Goal: Task Accomplishment & Management: Use online tool/utility

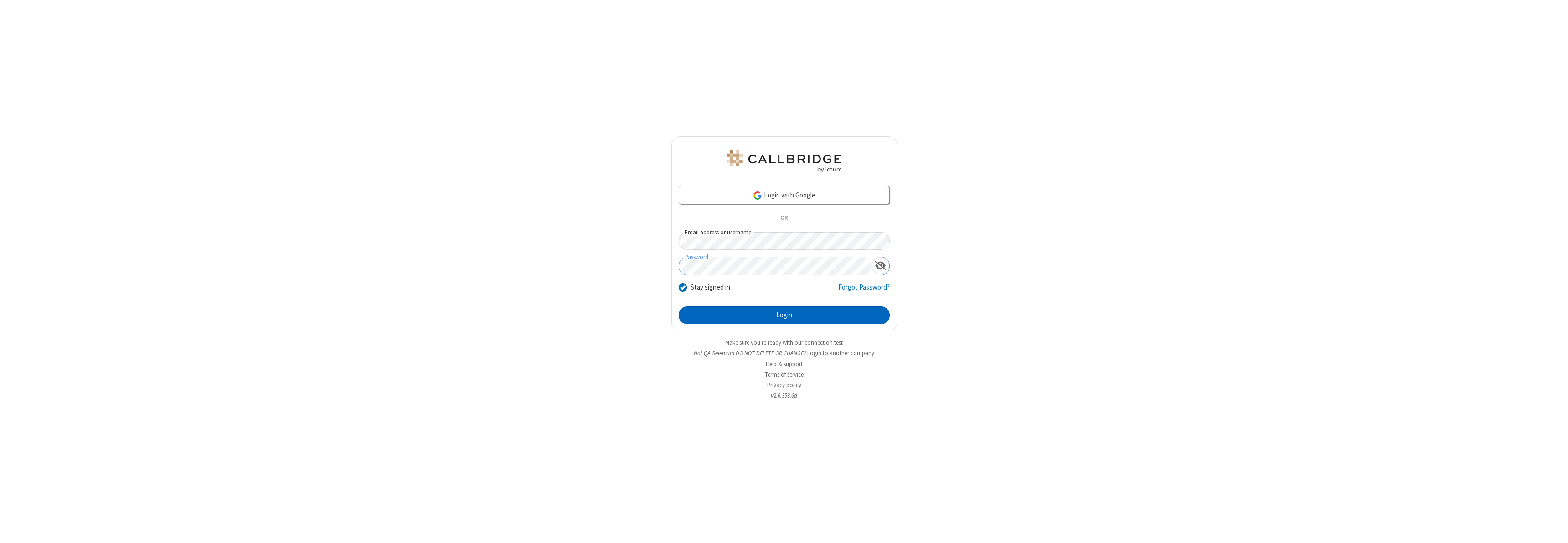
click at [784, 315] on button "Login" at bounding box center [784, 315] width 211 height 18
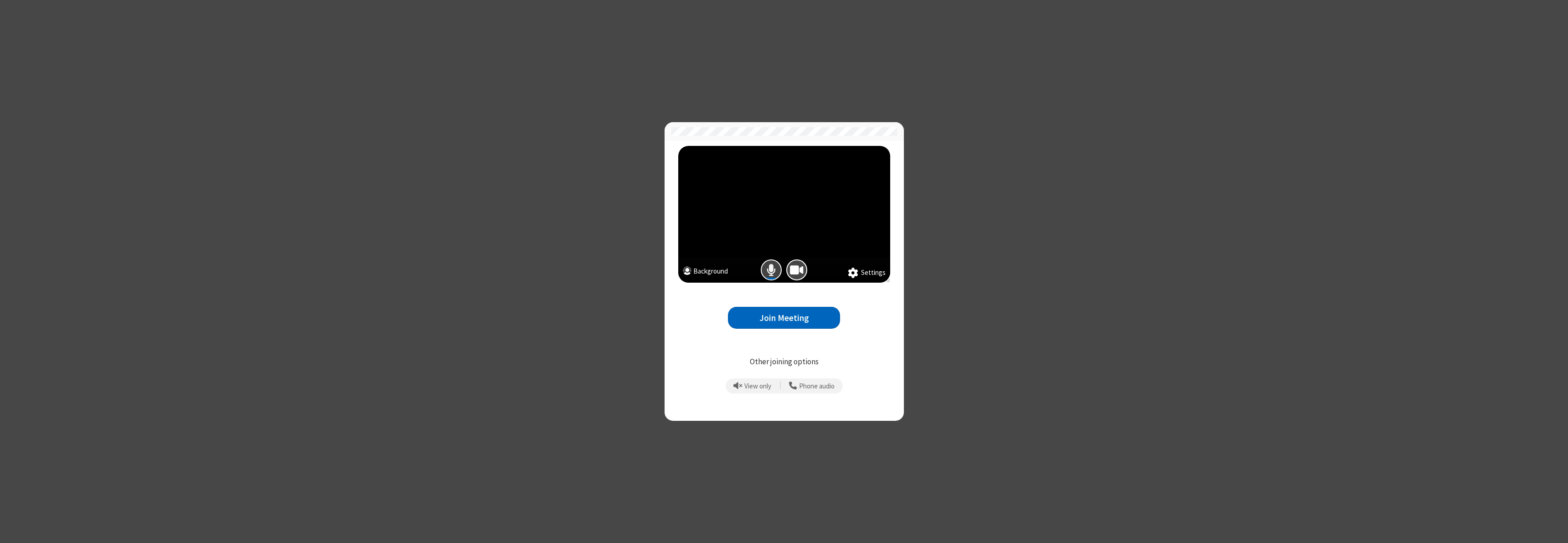
click at [771, 270] on span "Mic is on" at bounding box center [770, 270] width 9 height 14
click at [784, 317] on button "Join Meeting" at bounding box center [784, 317] width 112 height 22
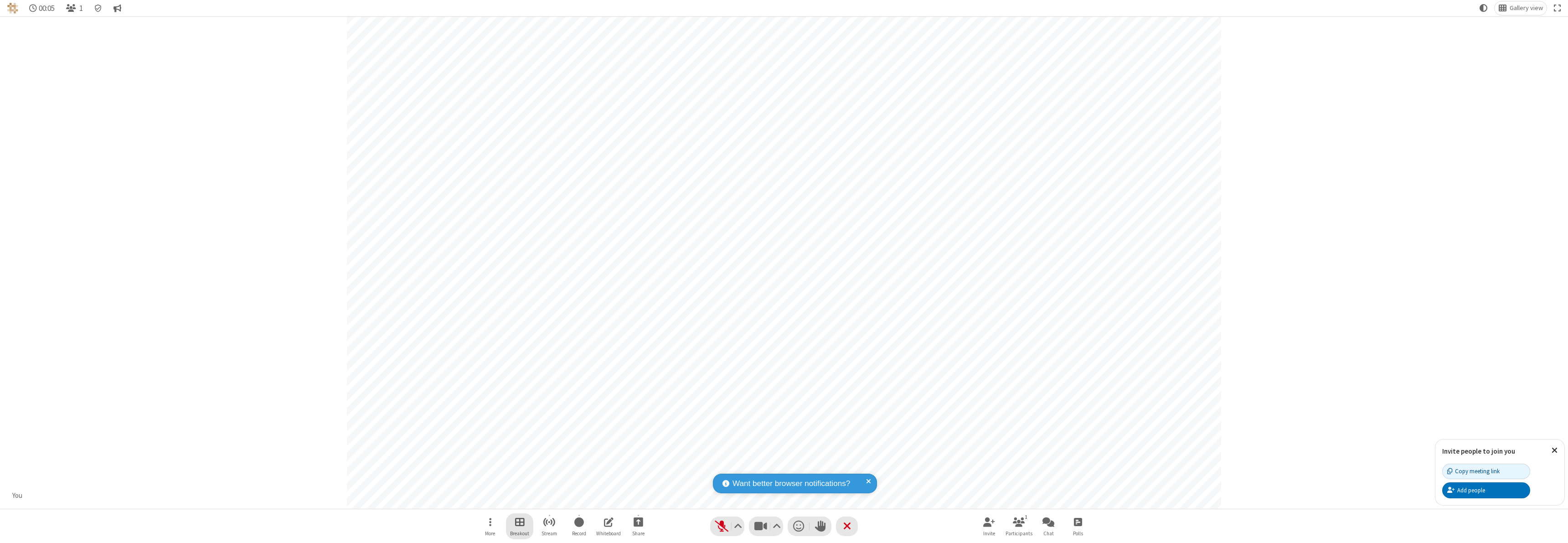
click at [524, 519] on button "Breakout" at bounding box center [520, 526] width 27 height 26
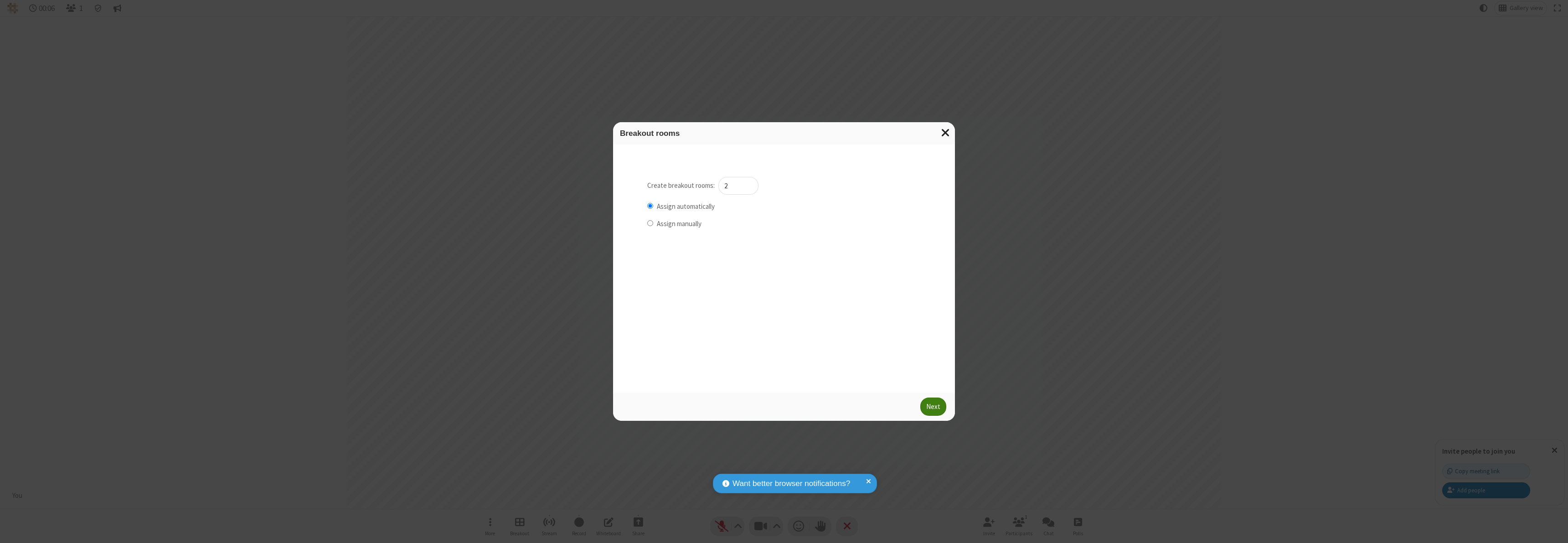
click at [946, 127] on span "Close modal" at bounding box center [945, 133] width 9 height 12
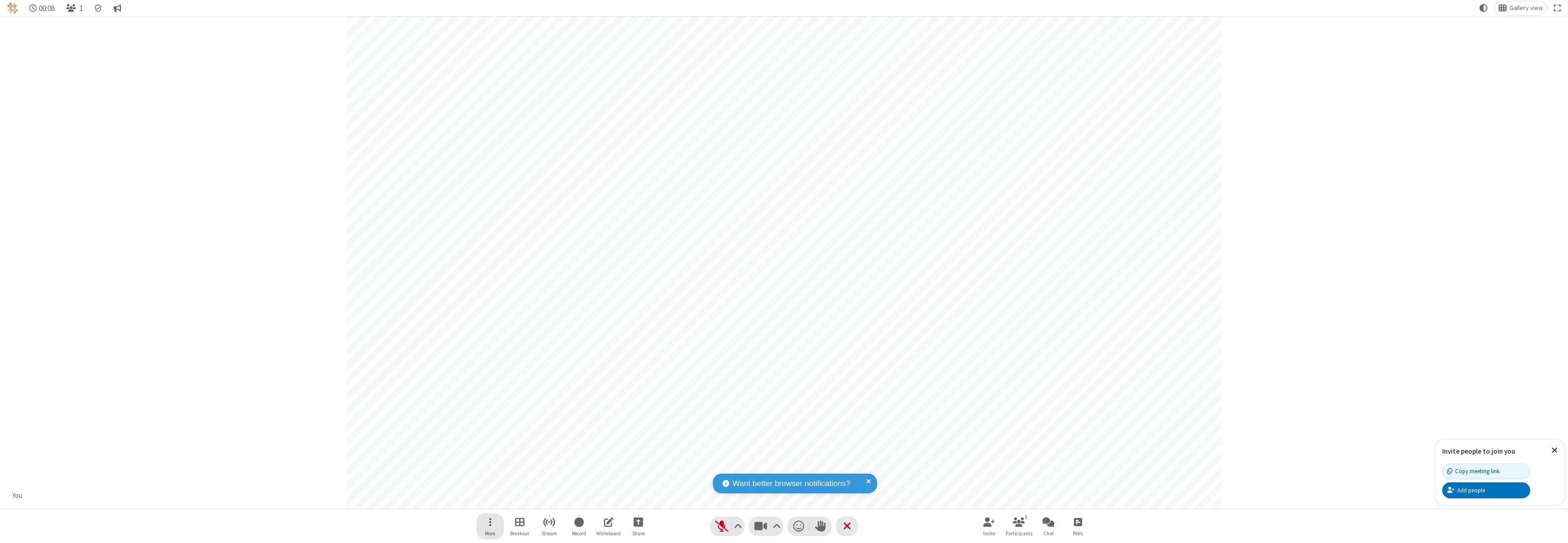
click at [502, 525] on button "More" at bounding box center [490, 526] width 27 height 26
click at [482, 406] on span "Audio & video settings" at bounding box center [497, 404] width 70 height 8
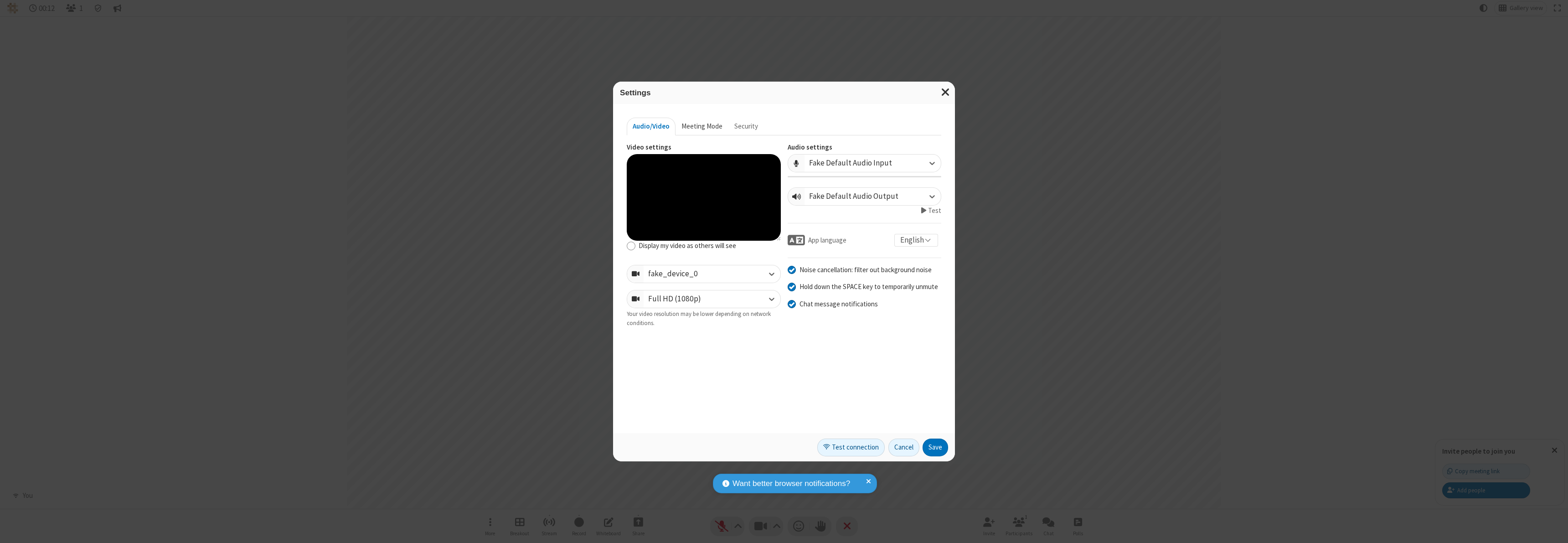
click at [677, 123] on button "Meeting Mode" at bounding box center [702, 126] width 53 height 18
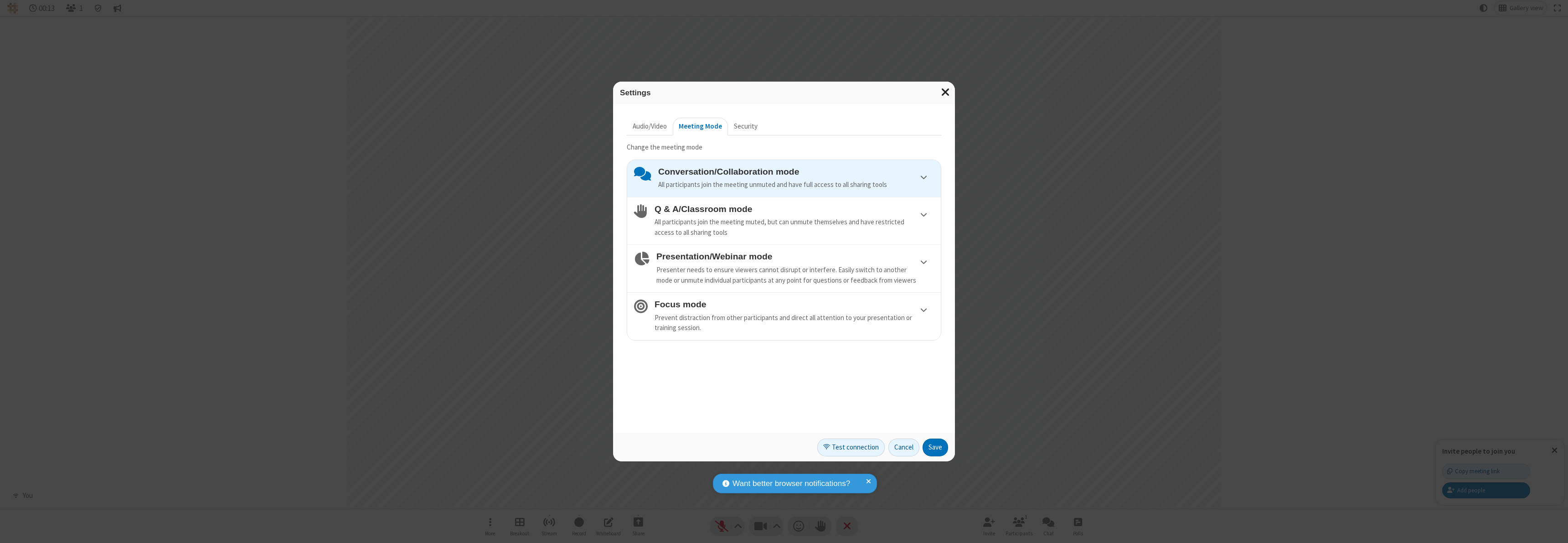
click at [949, 97] on span "Close modal" at bounding box center [945, 92] width 9 height 12
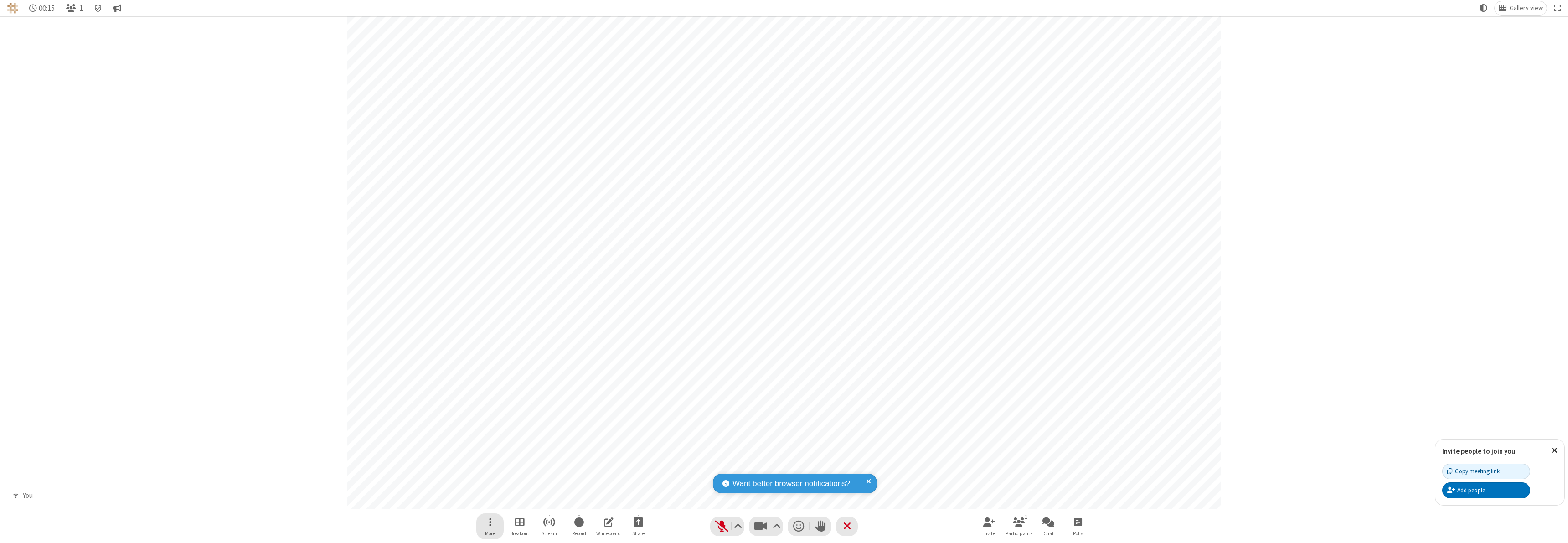
click at [489, 521] on span "Open menu" at bounding box center [490, 523] width 2 height 12
click at [478, 384] on span "Meeting details" at bounding box center [497, 388] width 70 height 8
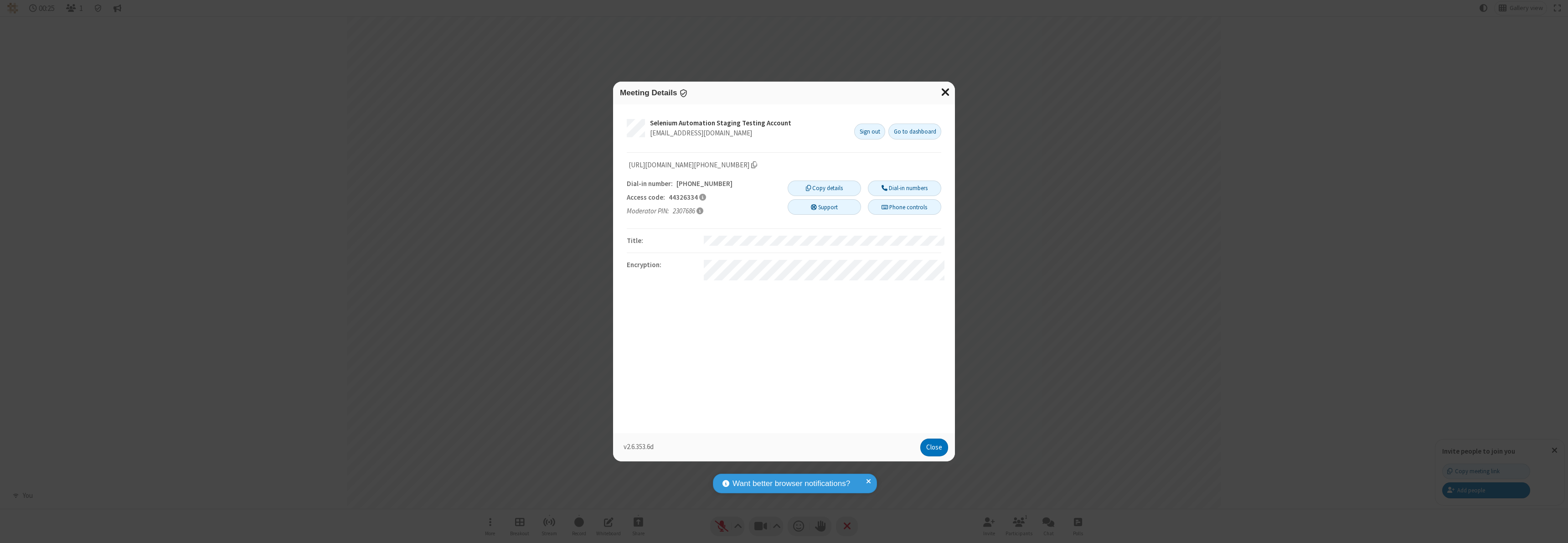
click at [950, 93] on button "Close modal" at bounding box center [945, 92] width 19 height 22
